Goal: Transaction & Acquisition: Purchase product/service

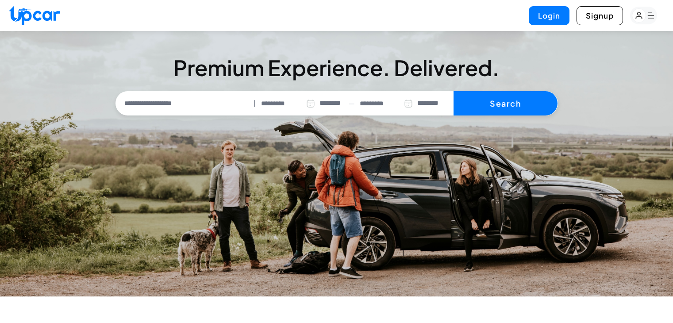
select select "********"
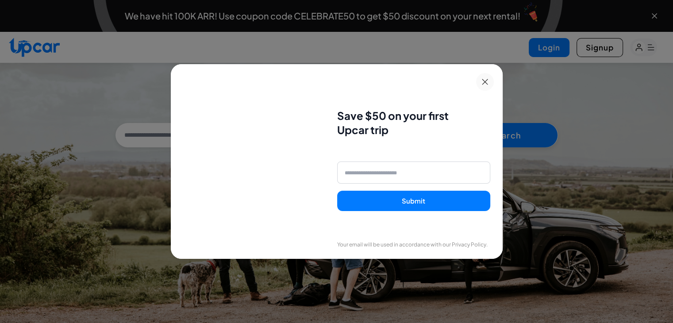
click at [539, 126] on div "Save $50 on your first Upcar trip Submit Your email will be used in accordance …" at bounding box center [336, 161] width 673 height 323
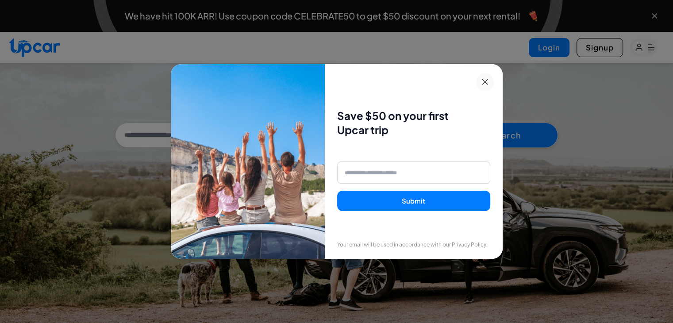
click at [558, 102] on div "Save $50 on your first Upcar trip Submit Your email will be used in accordance …" at bounding box center [336, 161] width 673 height 323
click at [486, 84] on icon at bounding box center [485, 82] width 6 height 6
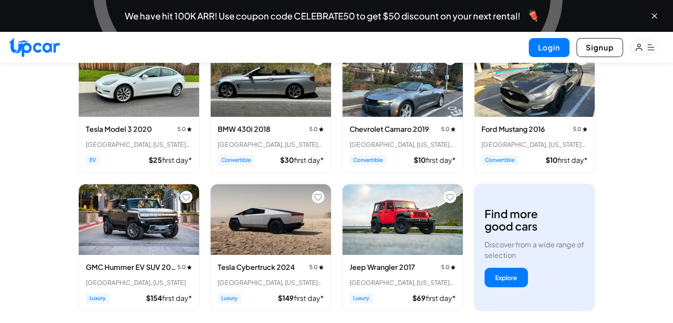
scroll to position [354, 0]
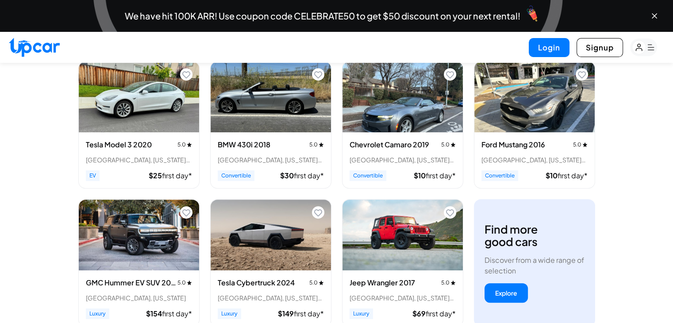
click at [137, 143] on h3 "Tesla Model 3 2020" at bounding box center [119, 144] width 66 height 11
drag, startPoint x: 269, startPoint y: 105, endPoint x: 42, endPoint y: 129, distance: 228.4
click at [247, 139] on h3 "BMW 430i 2018" at bounding box center [244, 144] width 53 height 11
click at [398, 251] on img "View details for Jeep Wrangler 2017" at bounding box center [403, 235] width 120 height 71
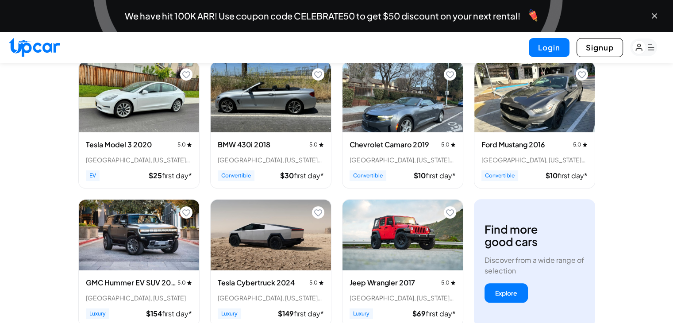
click at [266, 239] on img "View details for Tesla Cybertruck 2024" at bounding box center [271, 235] width 120 height 71
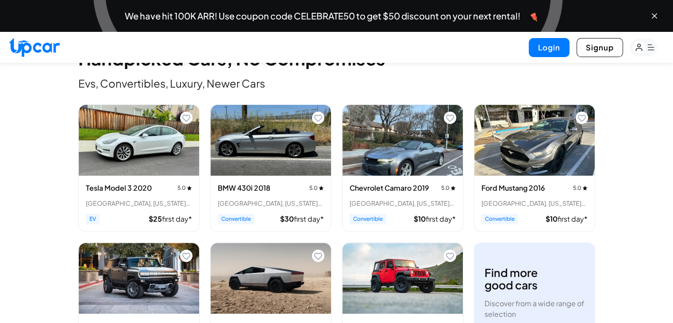
scroll to position [310, 0]
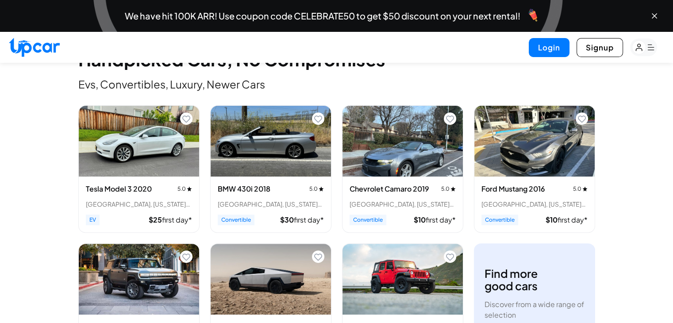
click at [540, 136] on img "View details for Ford Mustang 2016" at bounding box center [535, 141] width 120 height 71
click at [647, 50] on rect "button" at bounding box center [643, 48] width 27 height 18
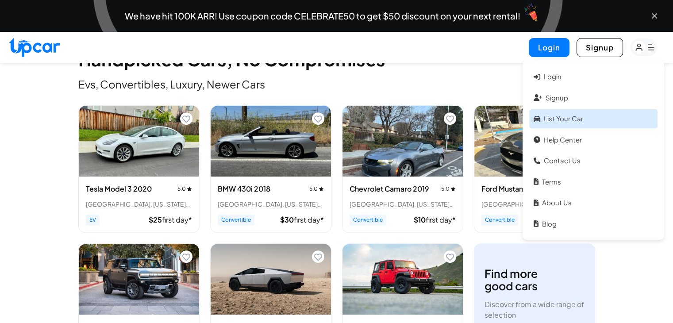
click at [570, 119] on link "List your car" at bounding box center [593, 118] width 128 height 19
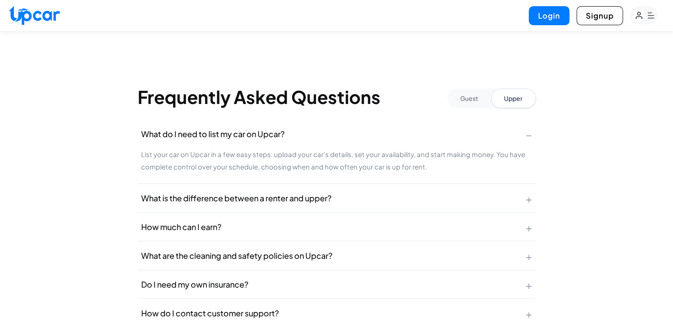
scroll to position [1578, 0]
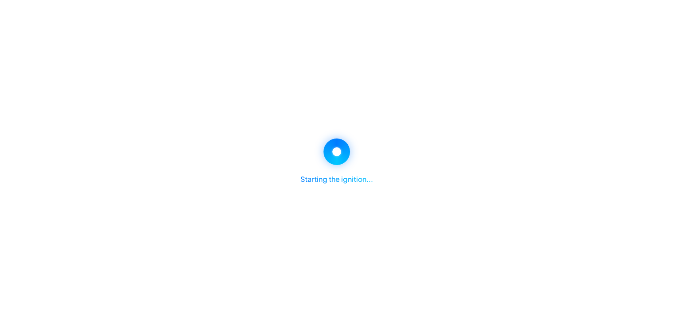
select select "********"
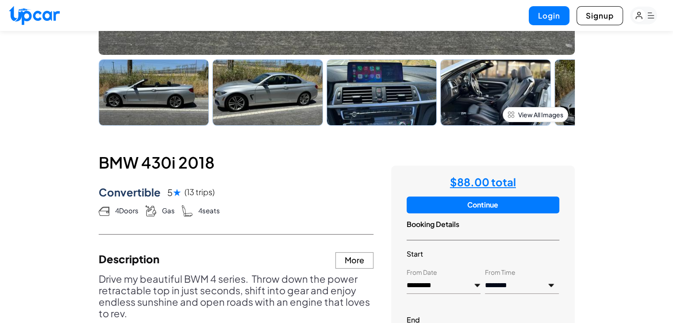
scroll to position [487, 0]
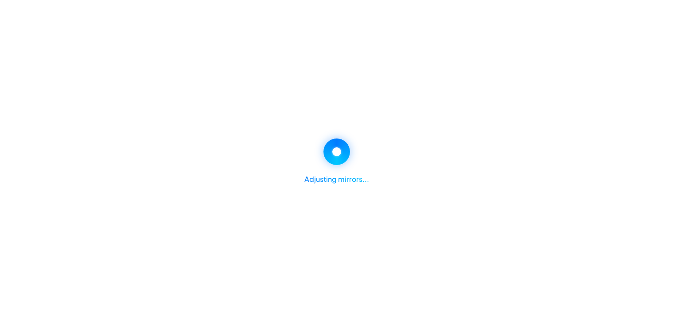
select select "********"
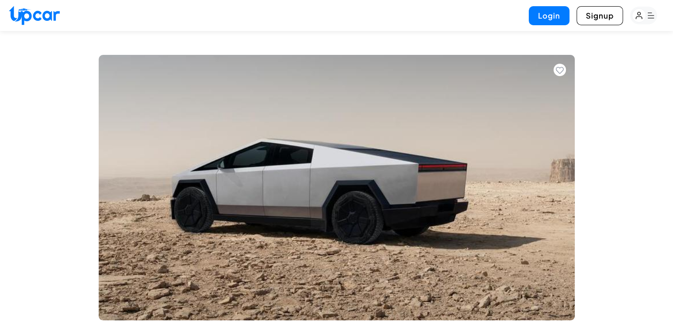
click at [380, 213] on img at bounding box center [337, 188] width 476 height 266
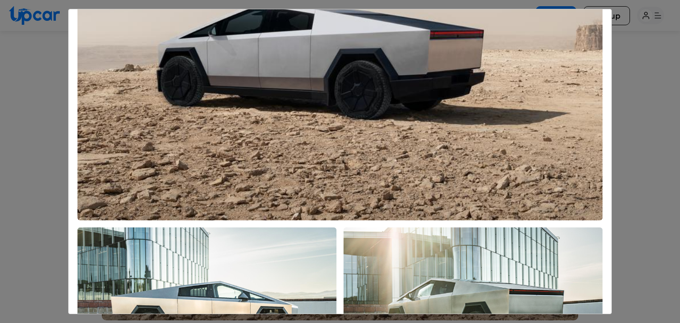
scroll to position [249, 0]
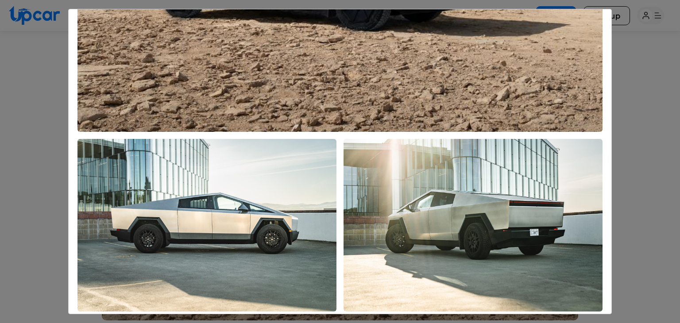
click at [243, 201] on img "View All Images" at bounding box center [206, 225] width 259 height 173
click at [401, 206] on img "View All Images" at bounding box center [473, 225] width 259 height 173
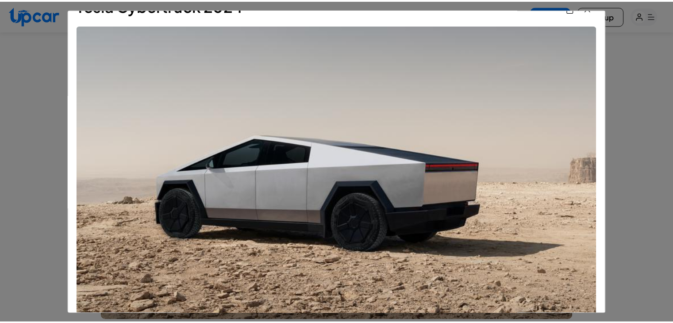
scroll to position [0, 0]
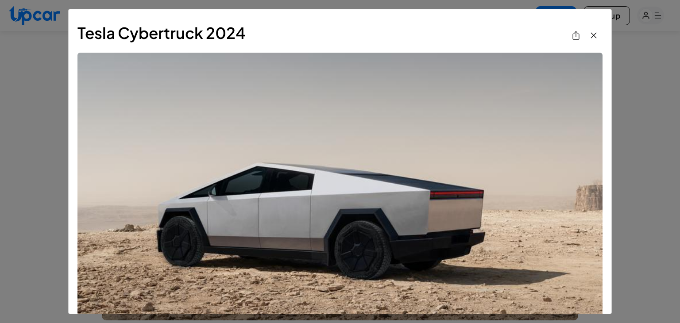
click at [588, 34] on icon "View All Images" at bounding box center [593, 35] width 11 height 11
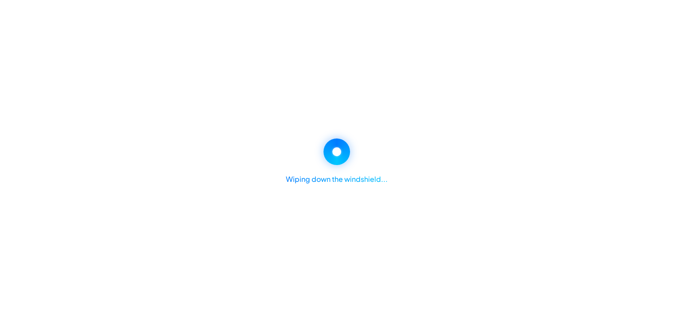
select select "********"
